Goal: Task Accomplishment & Management: Manage account settings

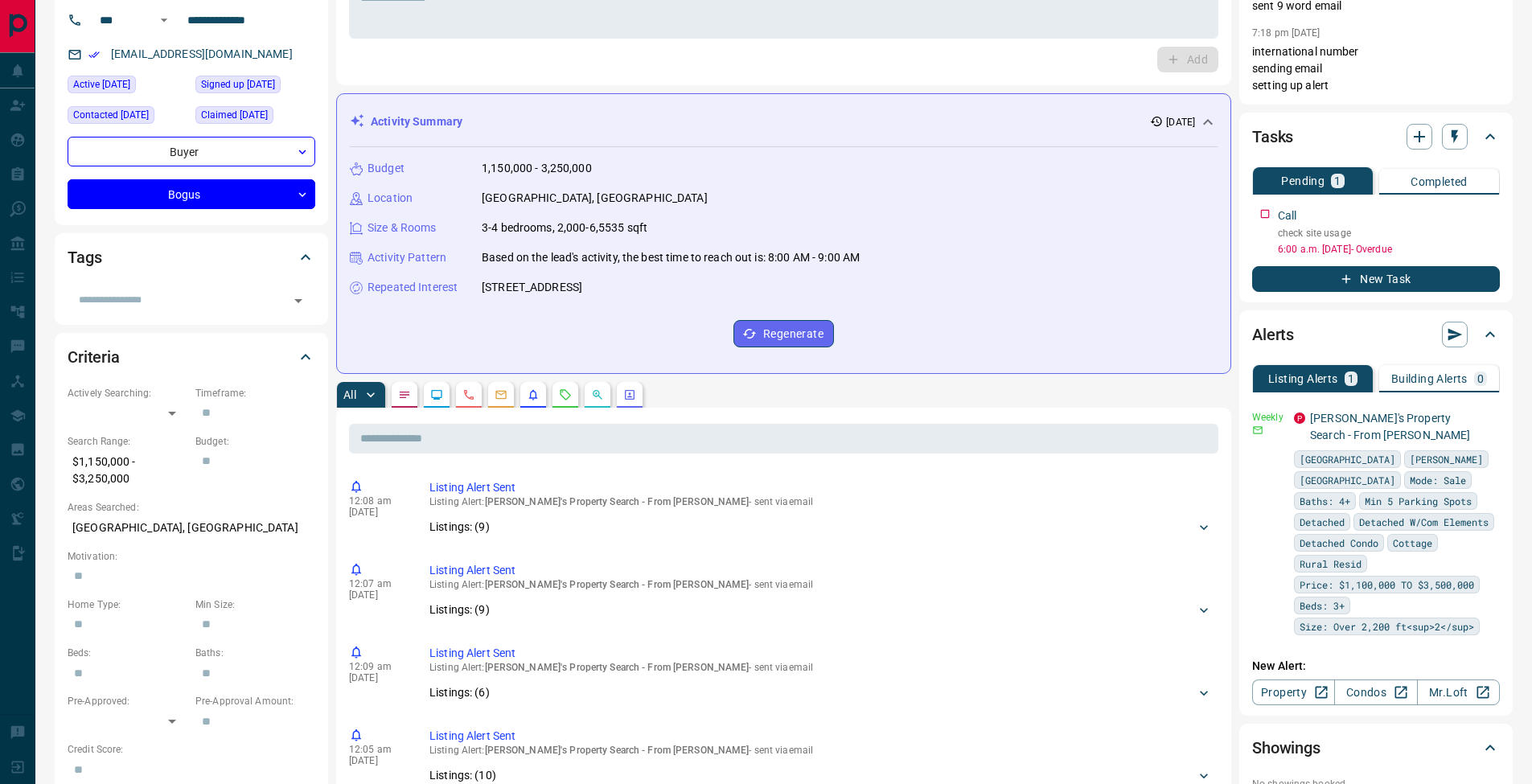
scroll to position [259, 0]
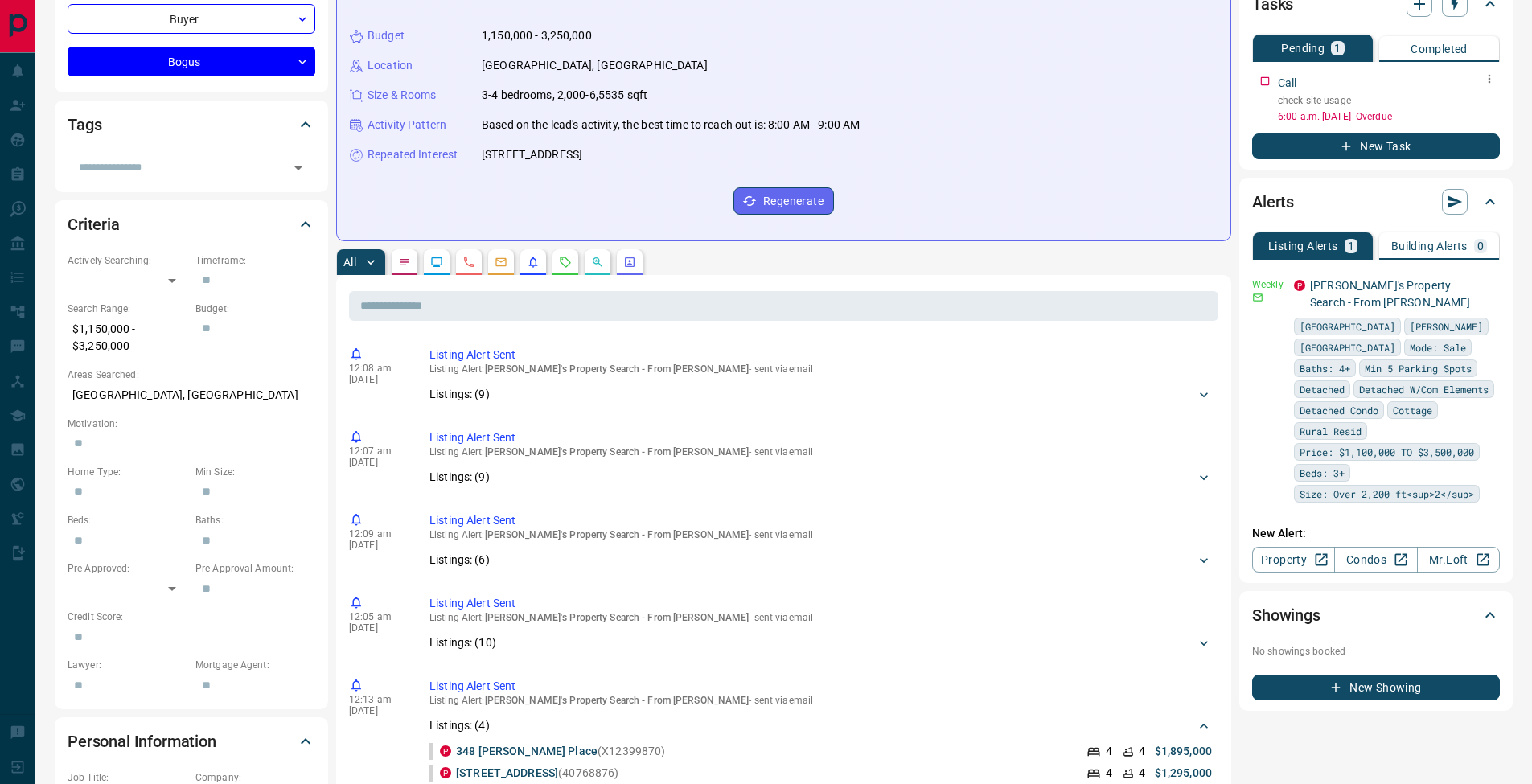
click at [1485, 83] on icon "button" at bounding box center [1489, 78] width 13 height 13
click at [1481, 106] on li "Edit" at bounding box center [1464, 109] width 70 height 24
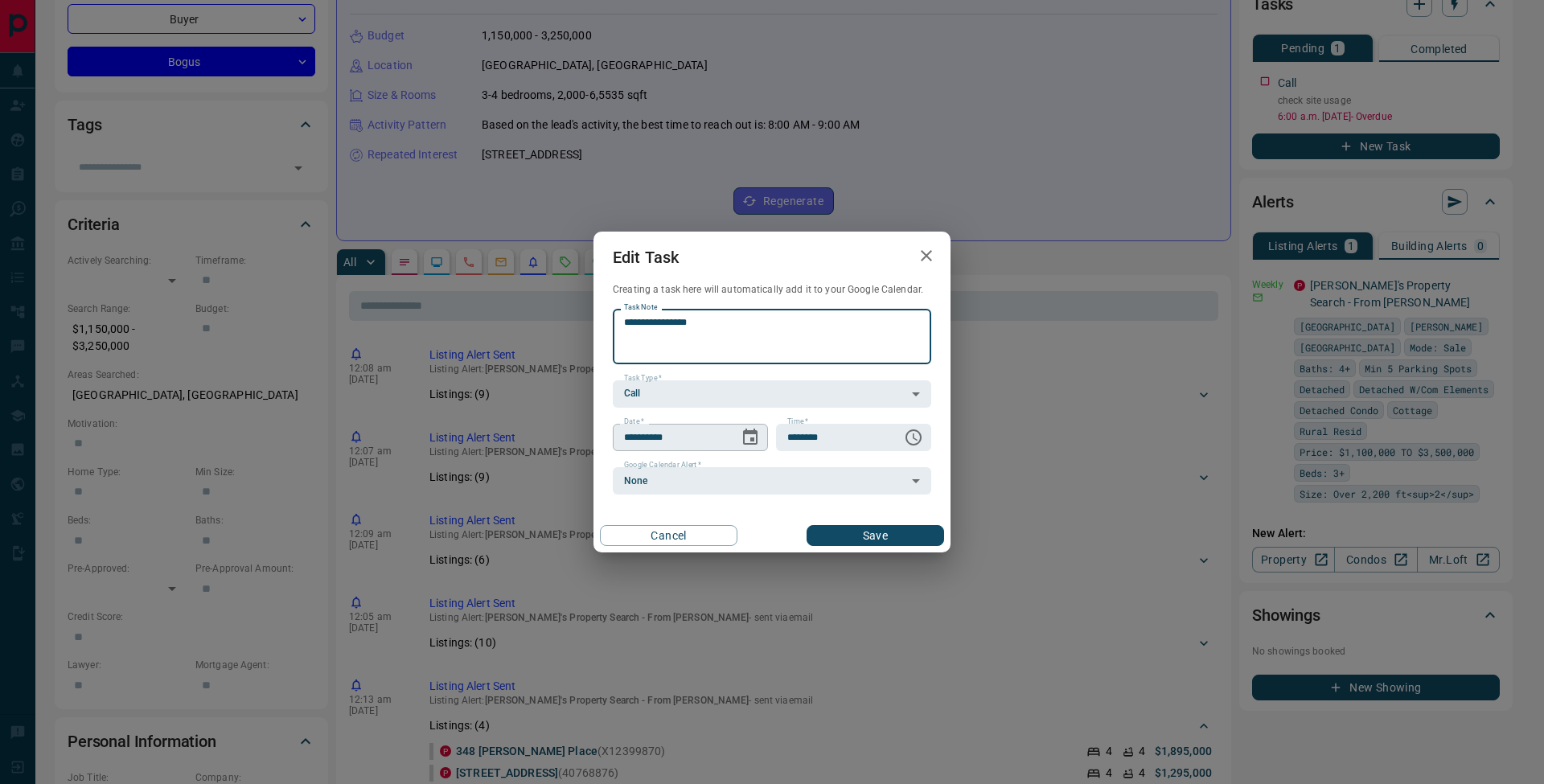
click at [750, 438] on icon "Choose date, selected date is Oct 14, 2025" at bounding box center [750, 436] width 14 height 16
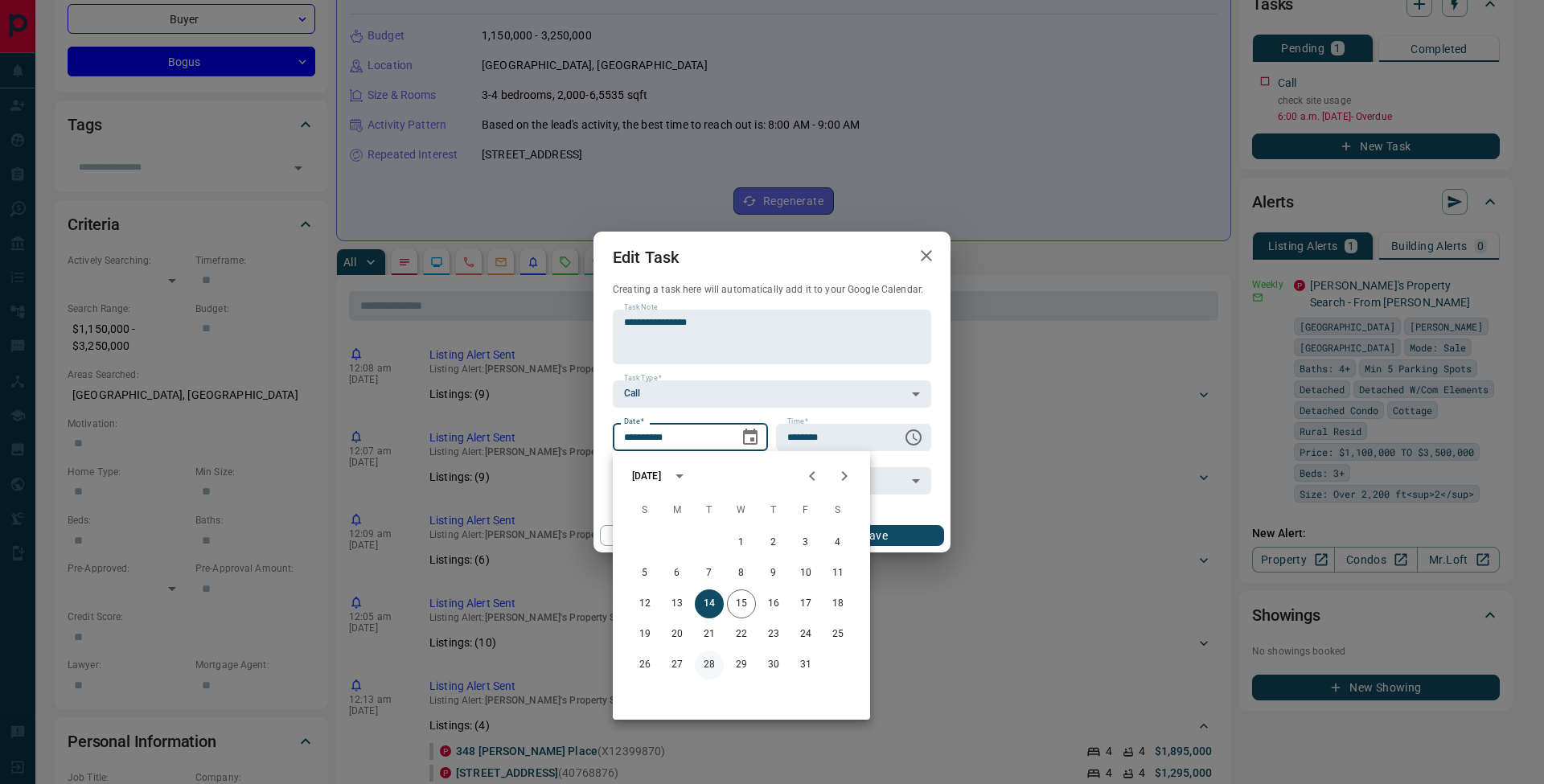
click at [710, 664] on button "28" at bounding box center [709, 664] width 29 height 29
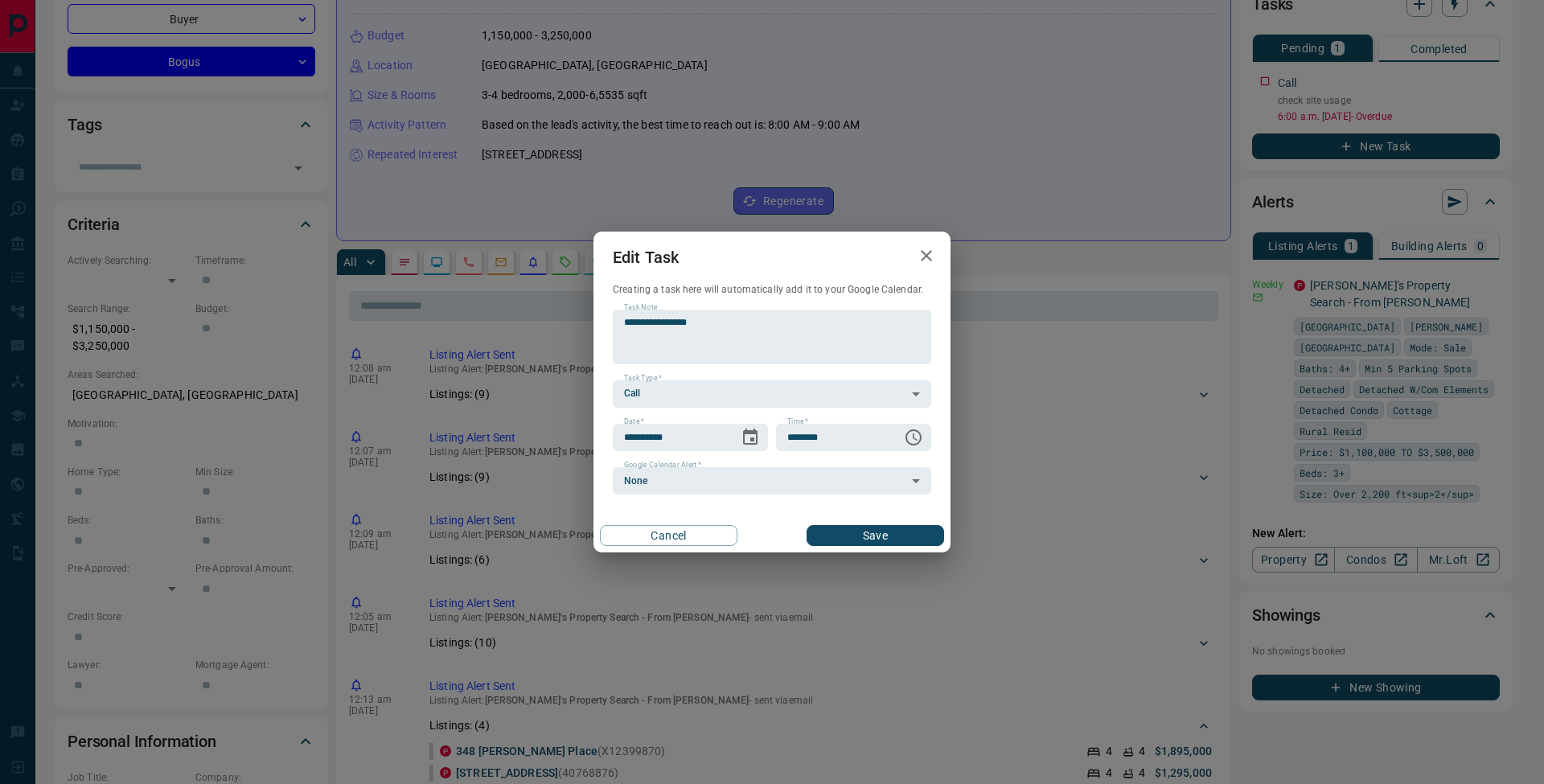
type input "**********"
click at [910, 532] on button "Save" at bounding box center [875, 535] width 137 height 21
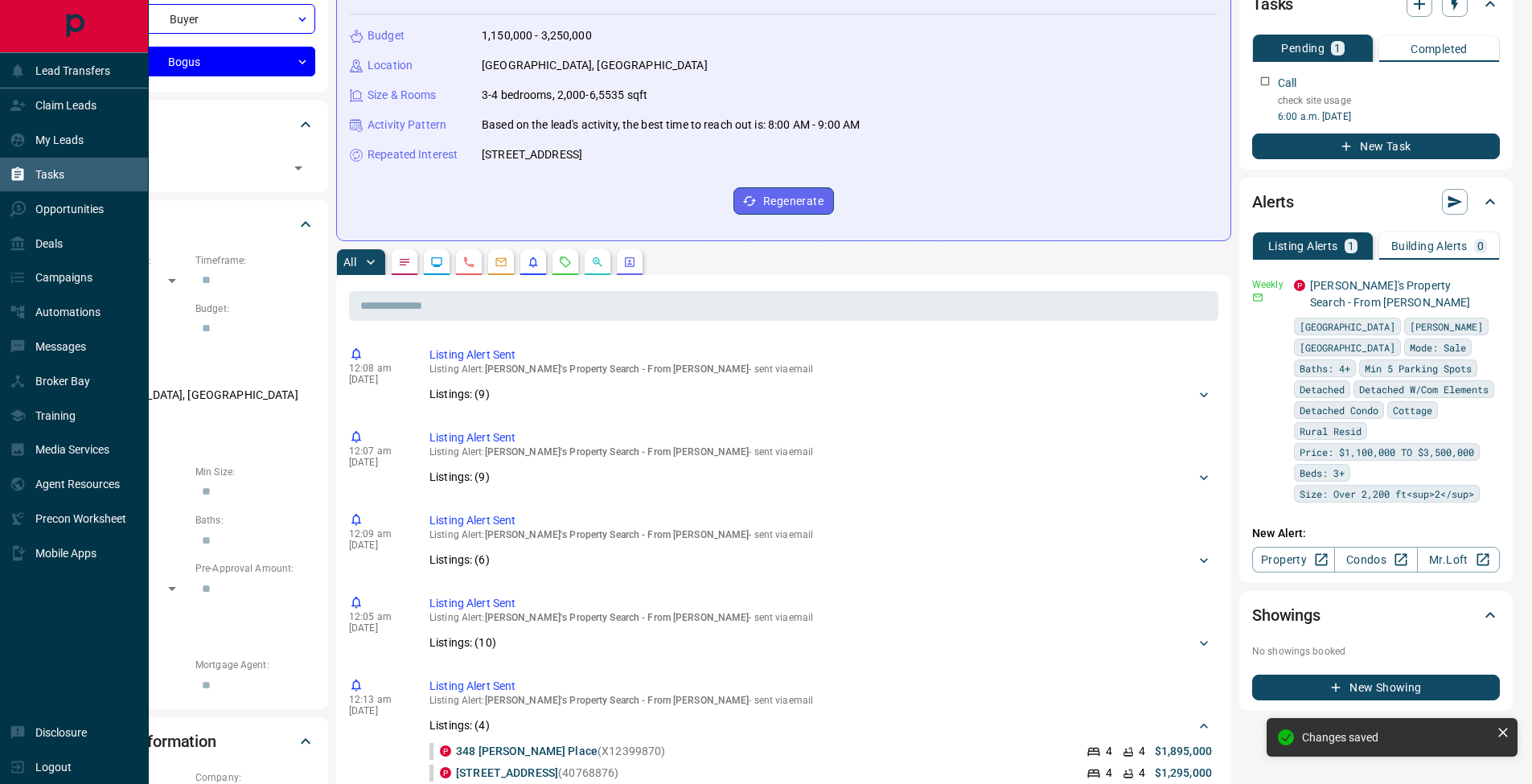
click at [30, 178] on div "Tasks" at bounding box center [37, 175] width 54 height 27
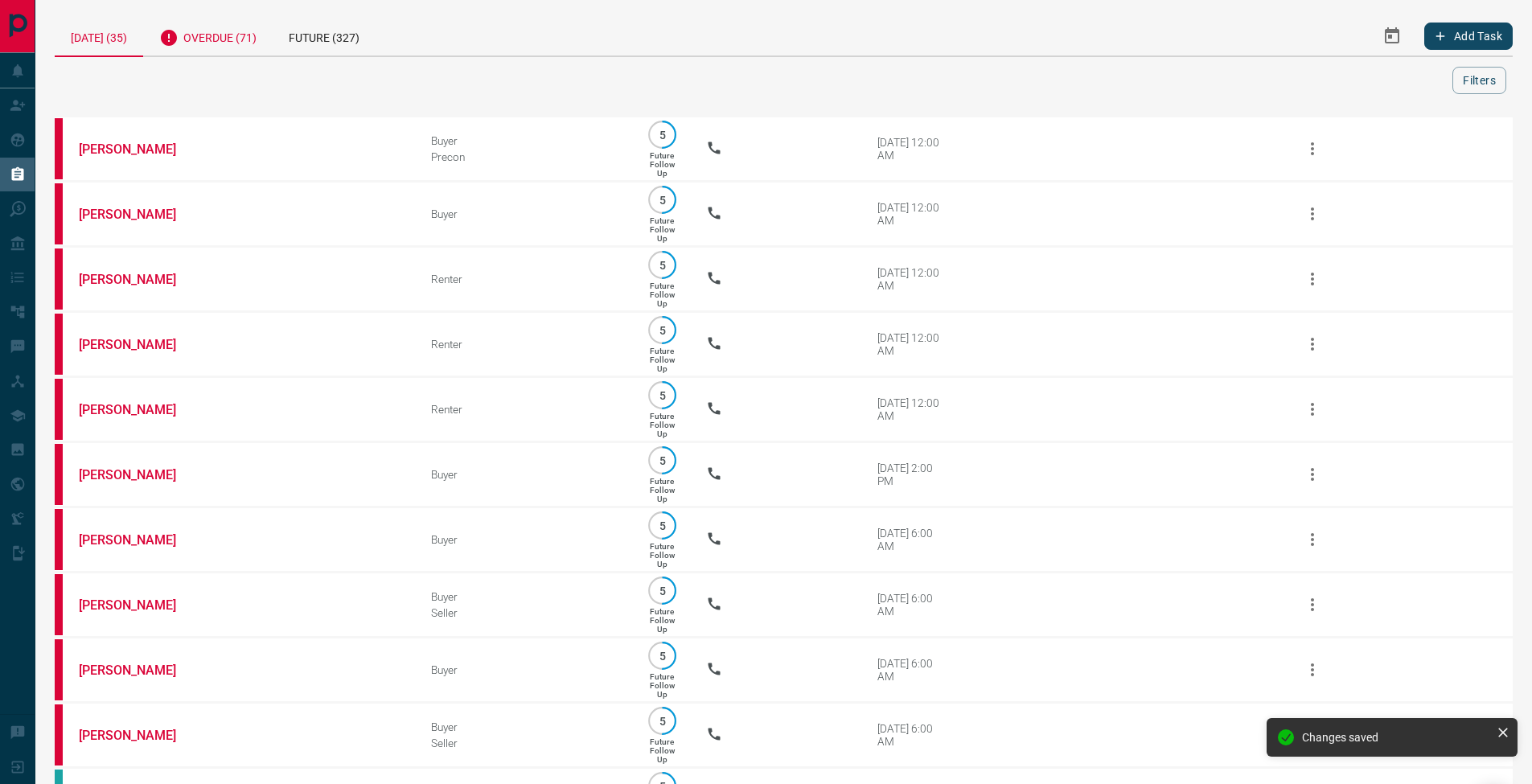
click at [249, 34] on div "Overdue (71)" at bounding box center [208, 35] width 130 height 39
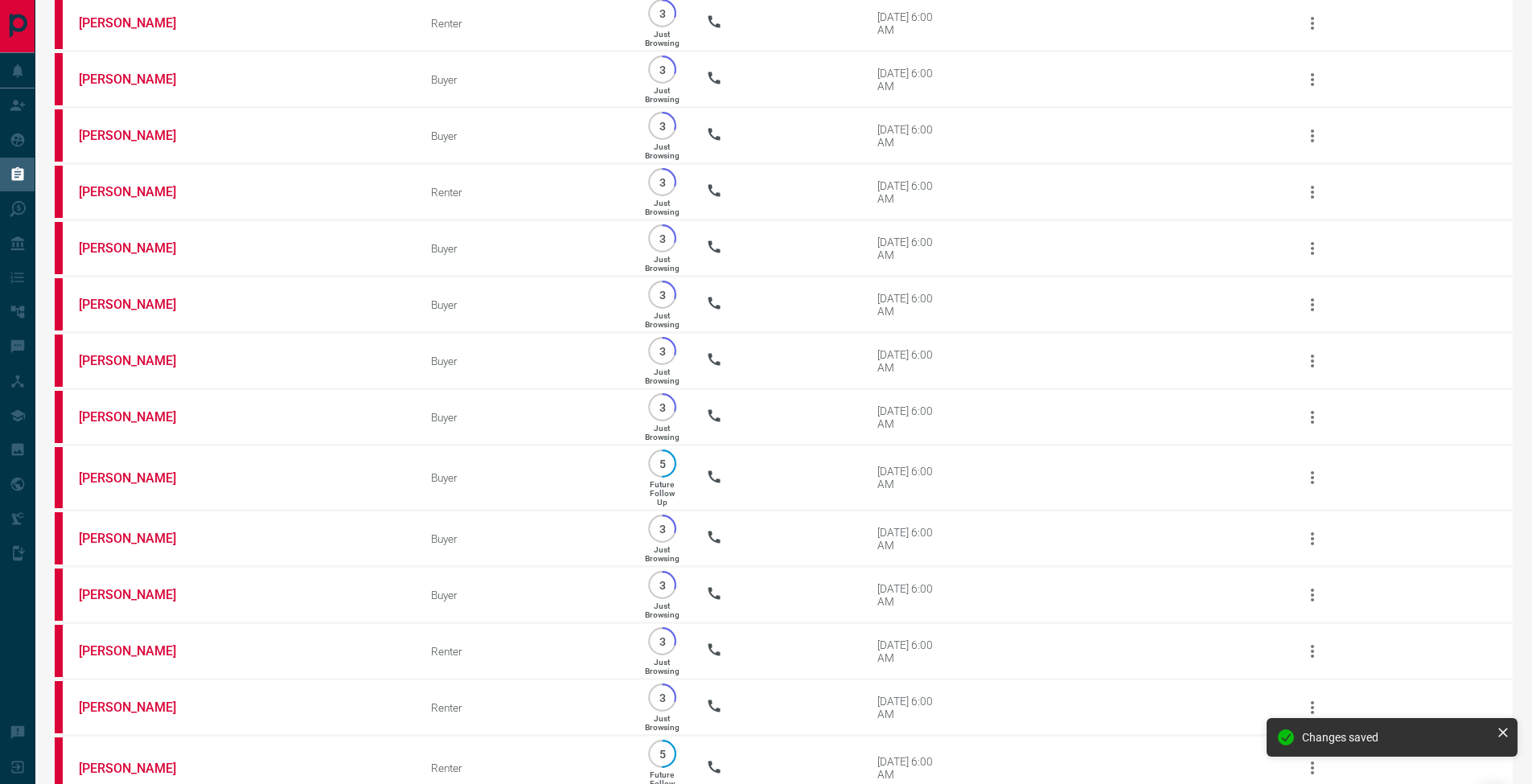
scroll to position [3736, 0]
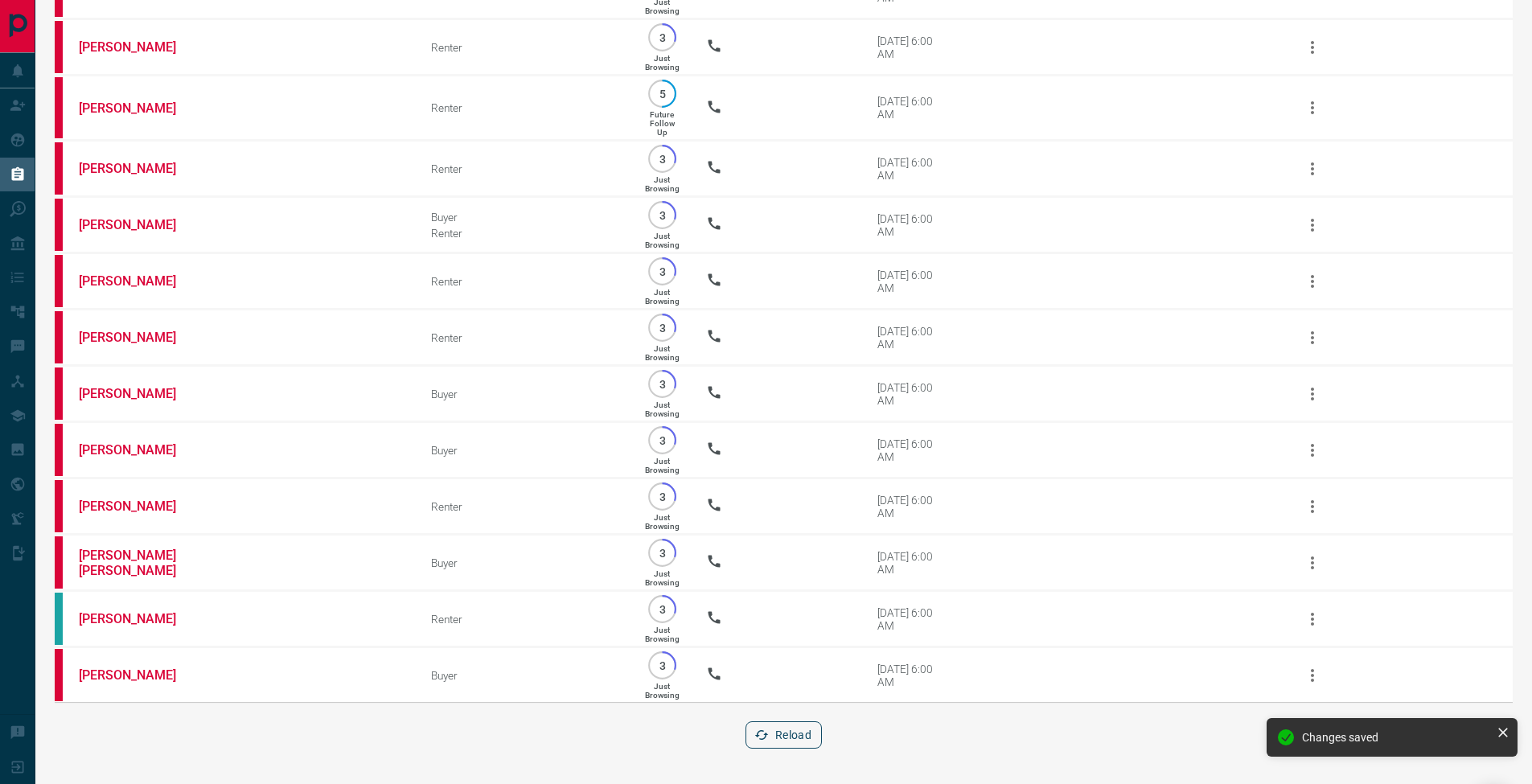
click at [803, 728] on button "Reload" at bounding box center [784, 735] width 76 height 28
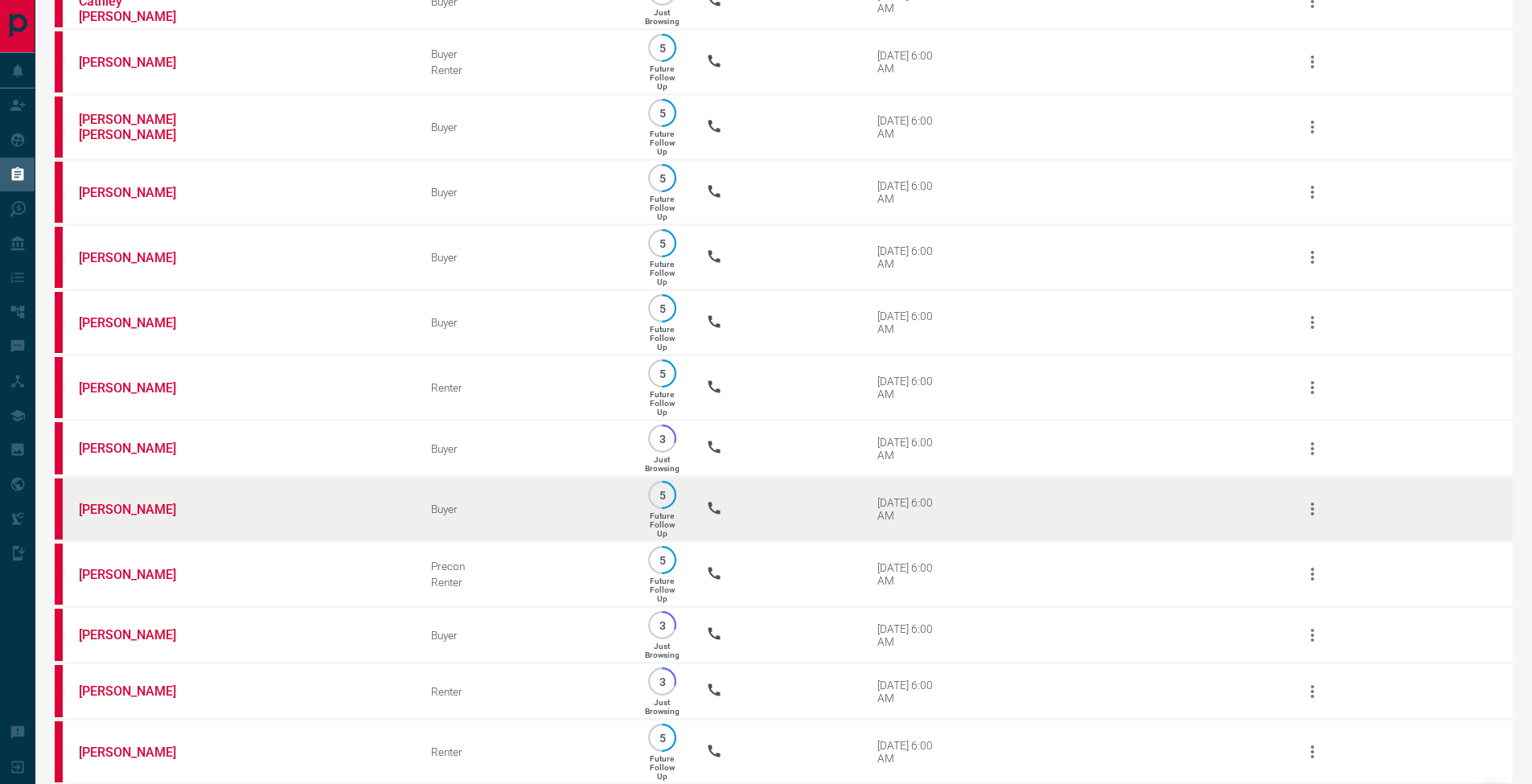
scroll to position [0, 0]
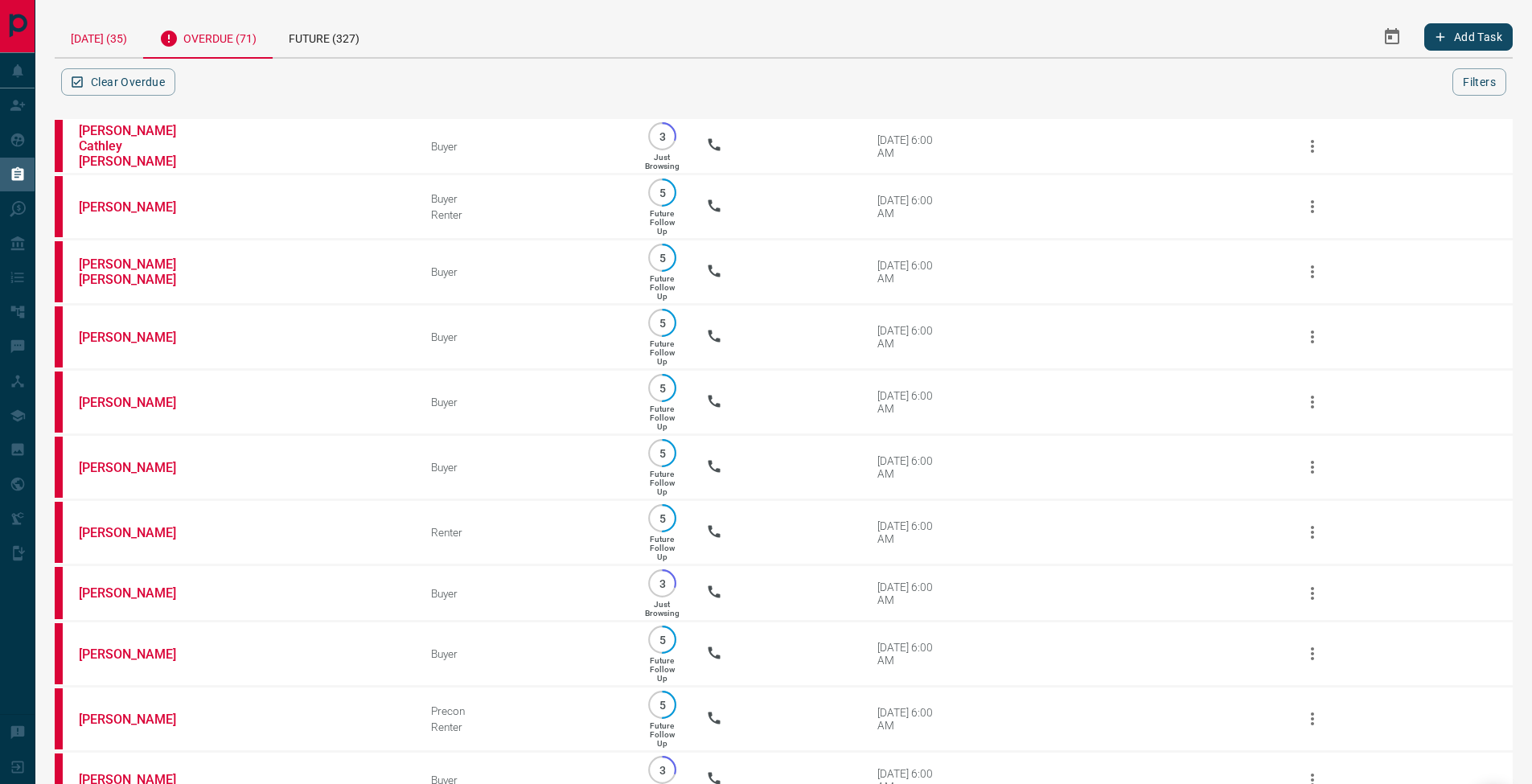
click at [125, 42] on div "[DATE] (35)" at bounding box center [99, 36] width 89 height 41
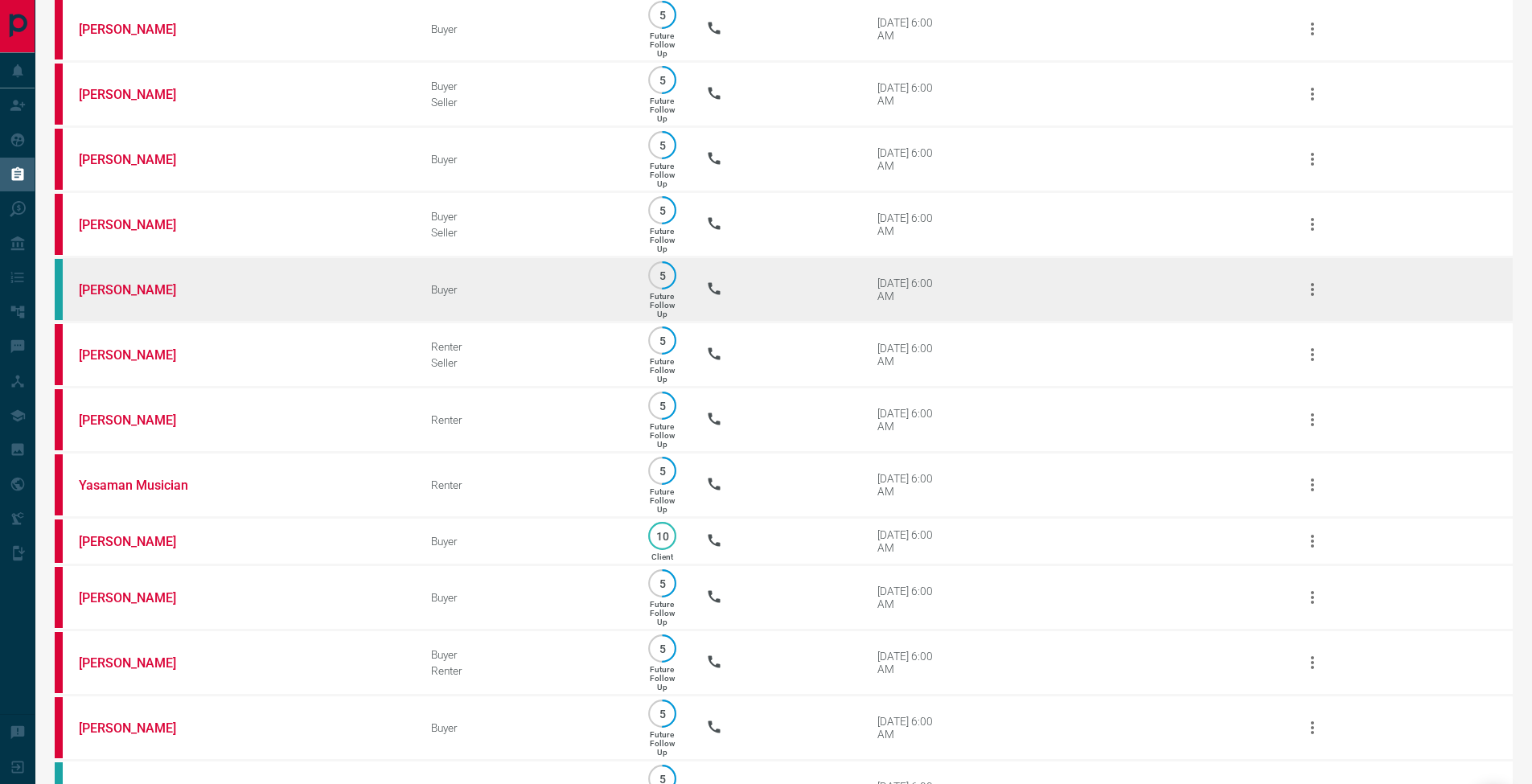
scroll to position [532, 0]
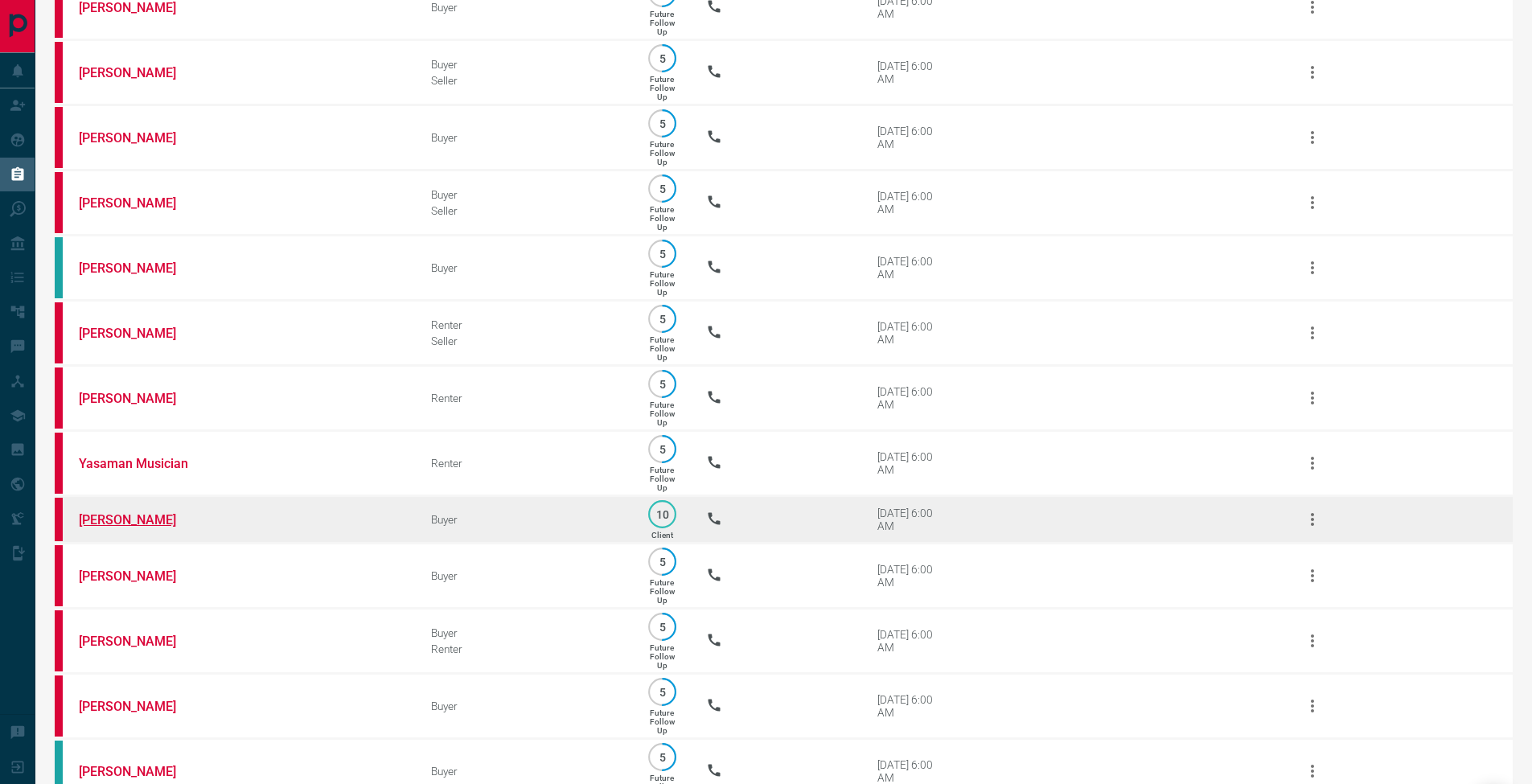
click at [128, 528] on link "[PERSON_NAME]" at bounding box center [139, 519] width 121 height 15
